Goal: Check status: Check status

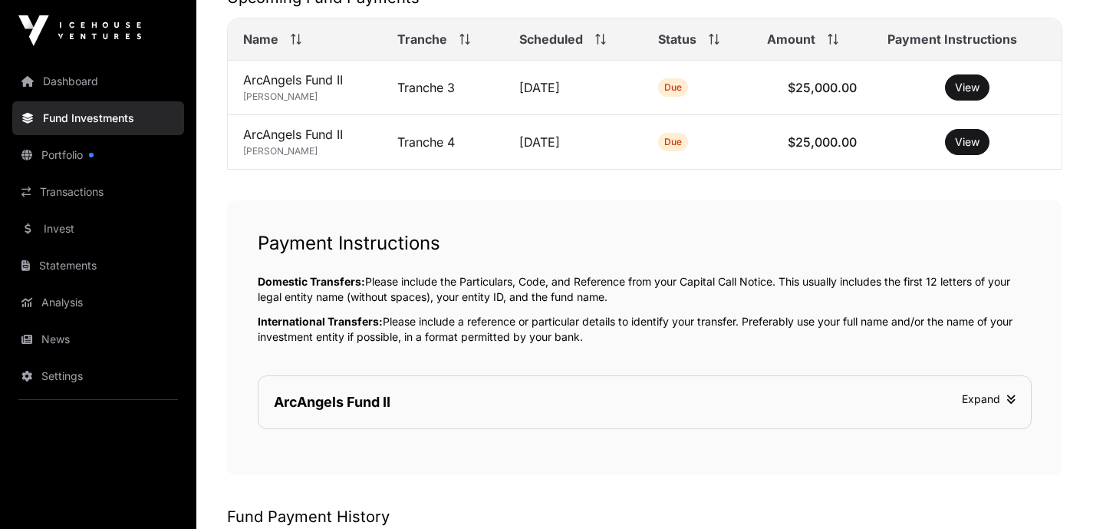
scroll to position [380, 0]
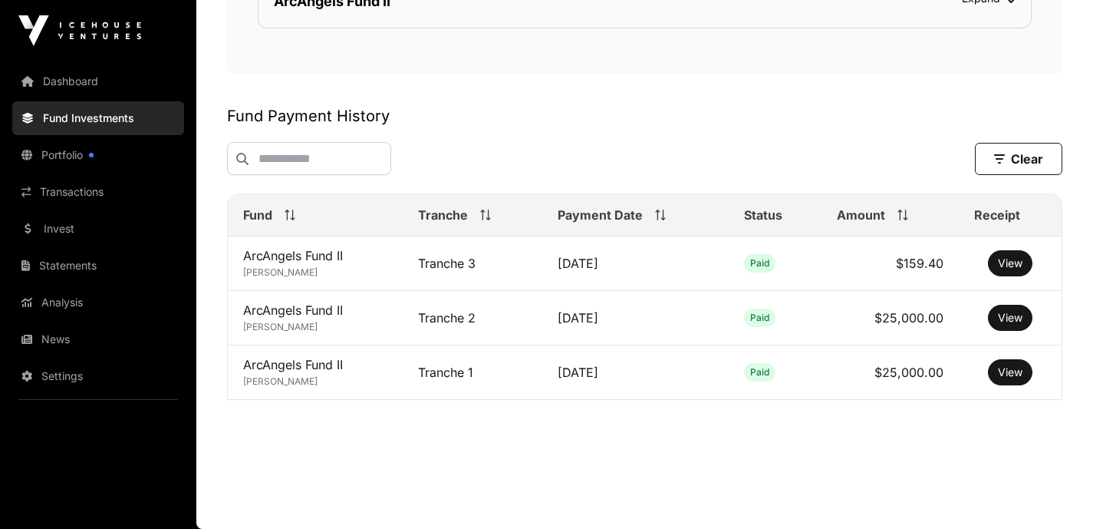
scroll to position [839, 0]
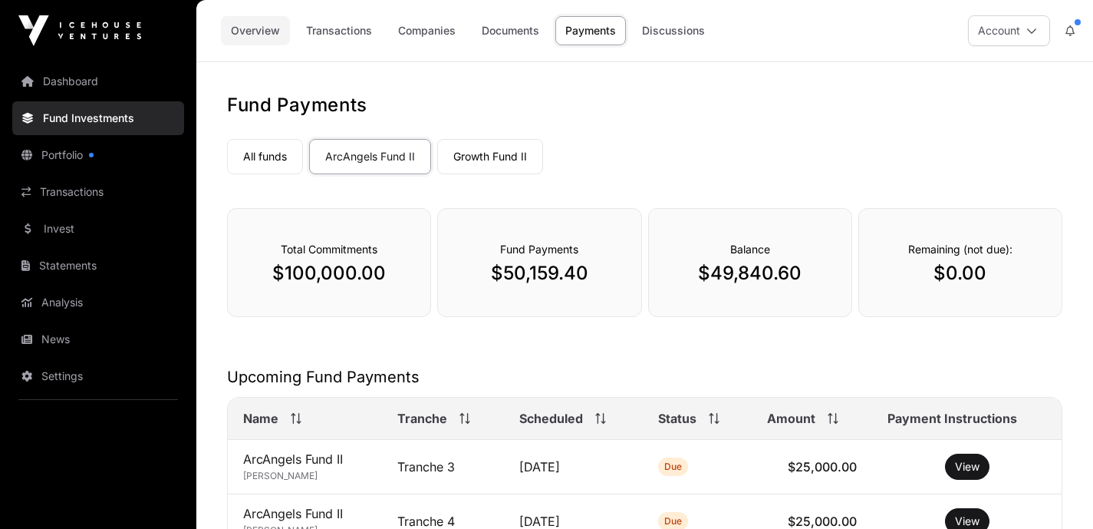
click at [290, 36] on link "Overview" at bounding box center [255, 30] width 69 height 29
